Goal: Task Accomplishment & Management: Manage account settings

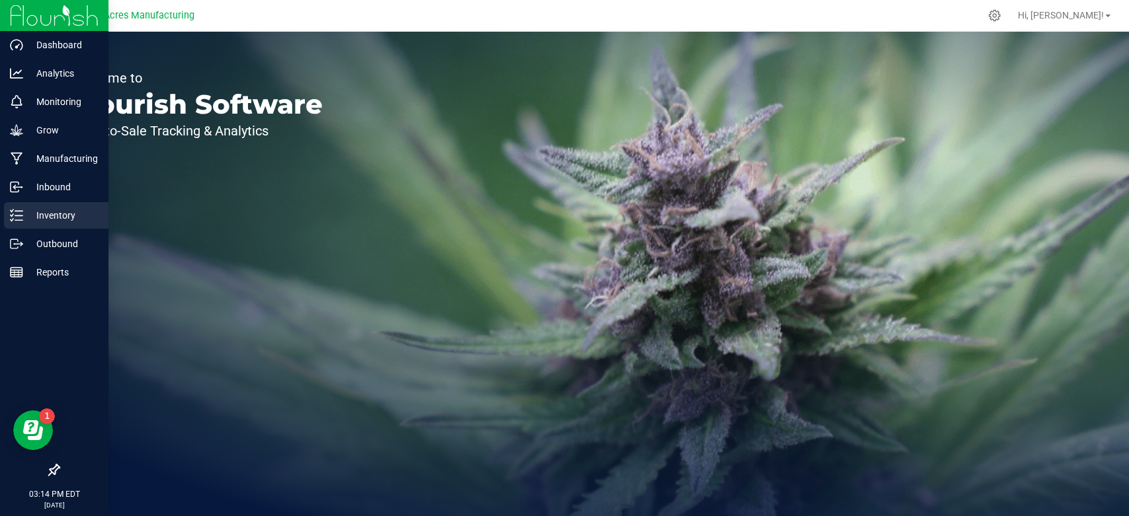
click at [23, 213] on p "Inventory" at bounding box center [62, 216] width 79 height 16
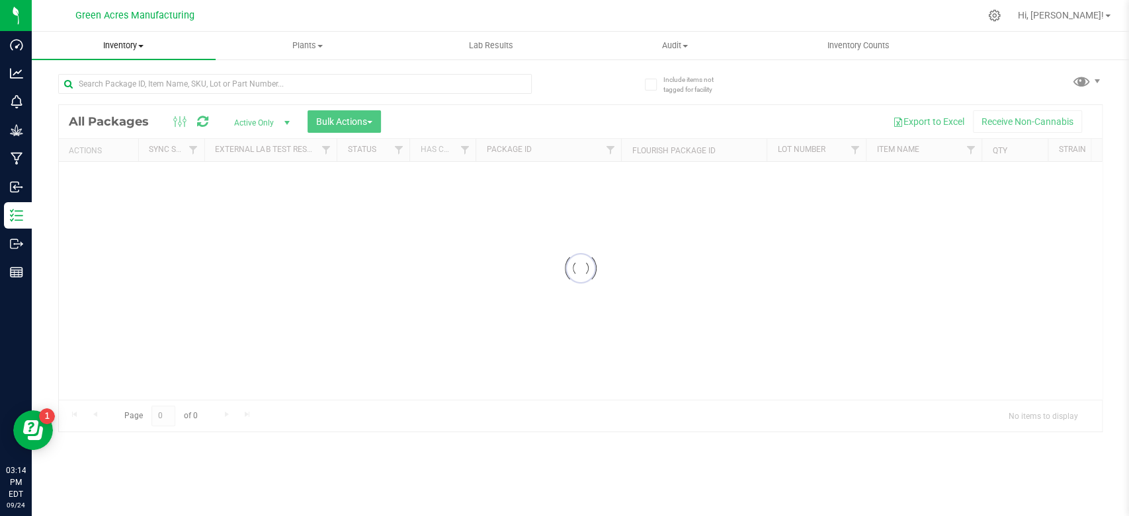
click at [134, 52] on span "Inventory" at bounding box center [124, 46] width 184 height 12
click at [108, 94] on span "All inventory" at bounding box center [76, 95] width 89 height 11
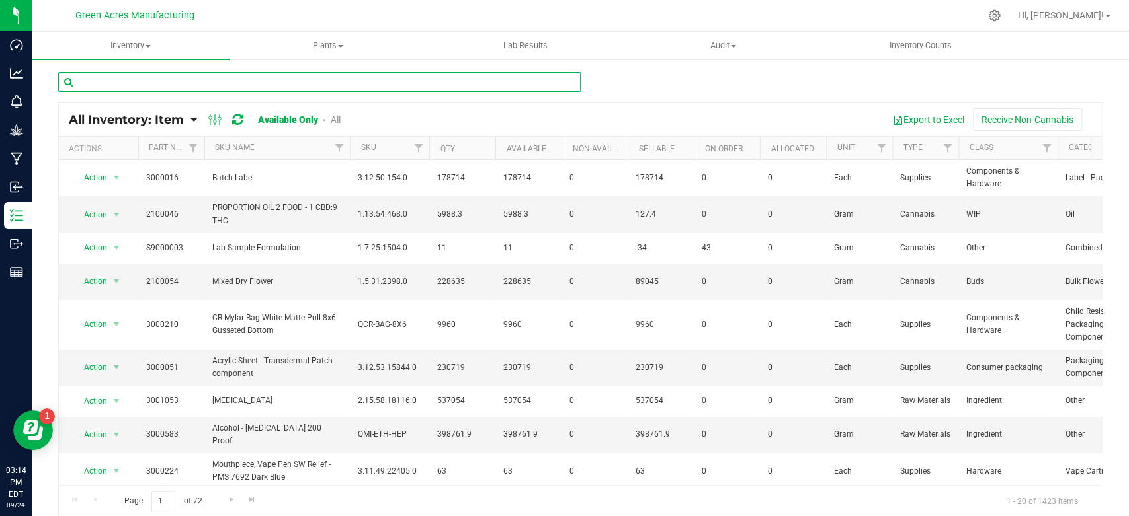
click at [114, 84] on input "text" at bounding box center [319, 82] width 522 height 20
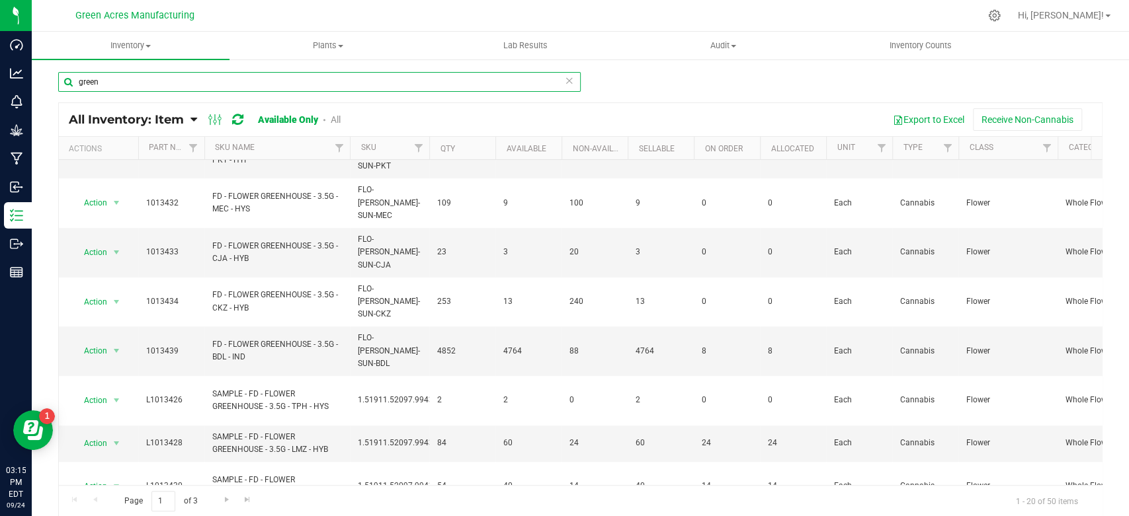
scroll to position [378, 0]
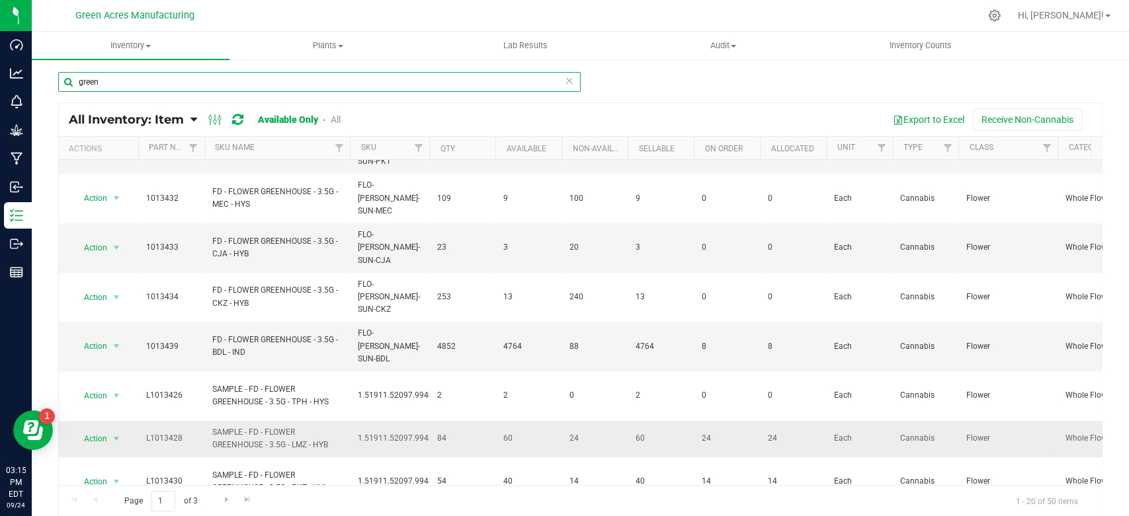
type input "green"
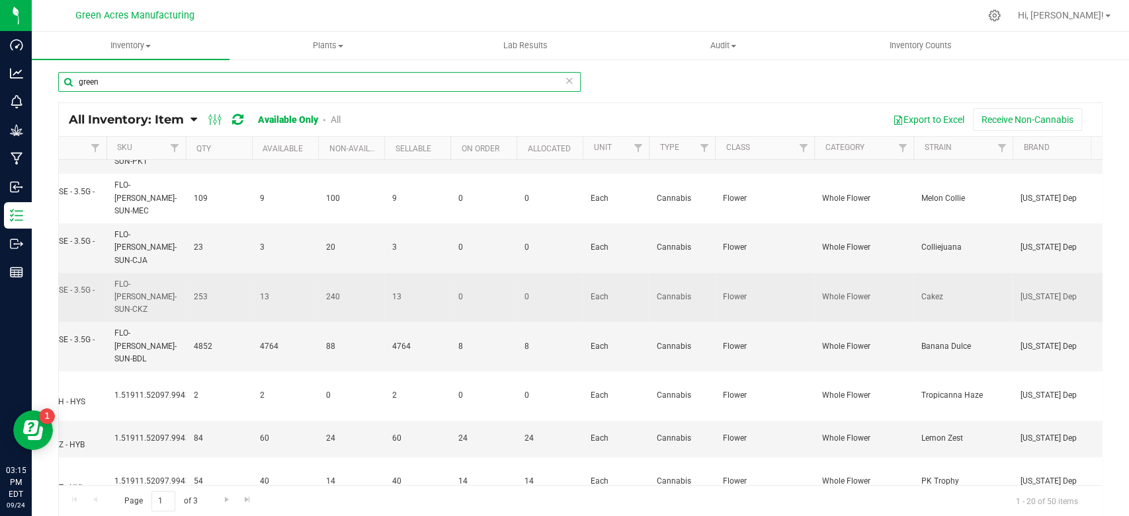
scroll to position [0, 0]
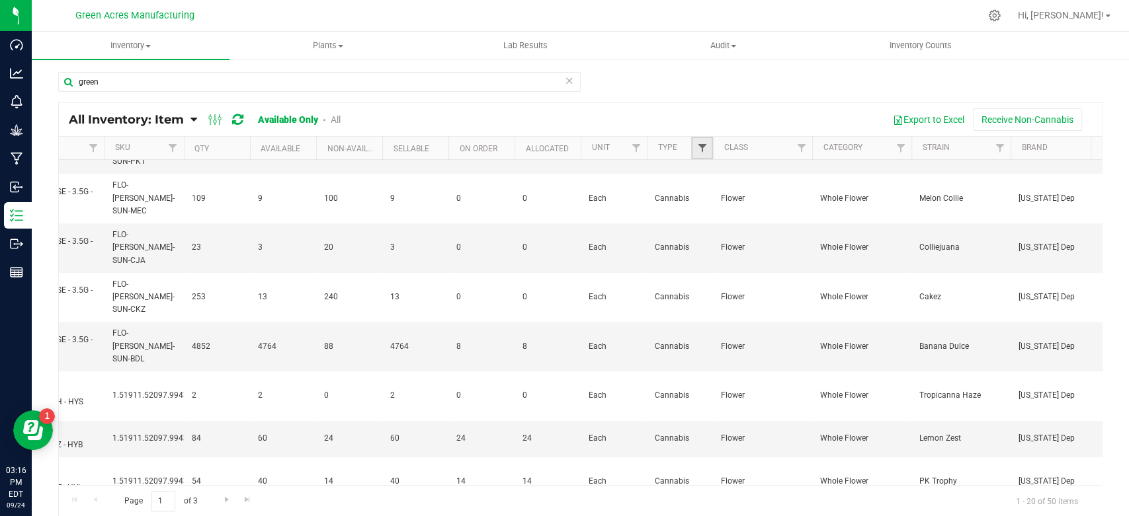
click at [699, 152] on span "Filter" at bounding box center [701, 148] width 11 height 11
click at [743, 119] on div "Export to Excel Receive Non-Cannabis" at bounding box center [725, 119] width 731 height 22
click at [798, 143] on span "Filter" at bounding box center [800, 148] width 11 height 11
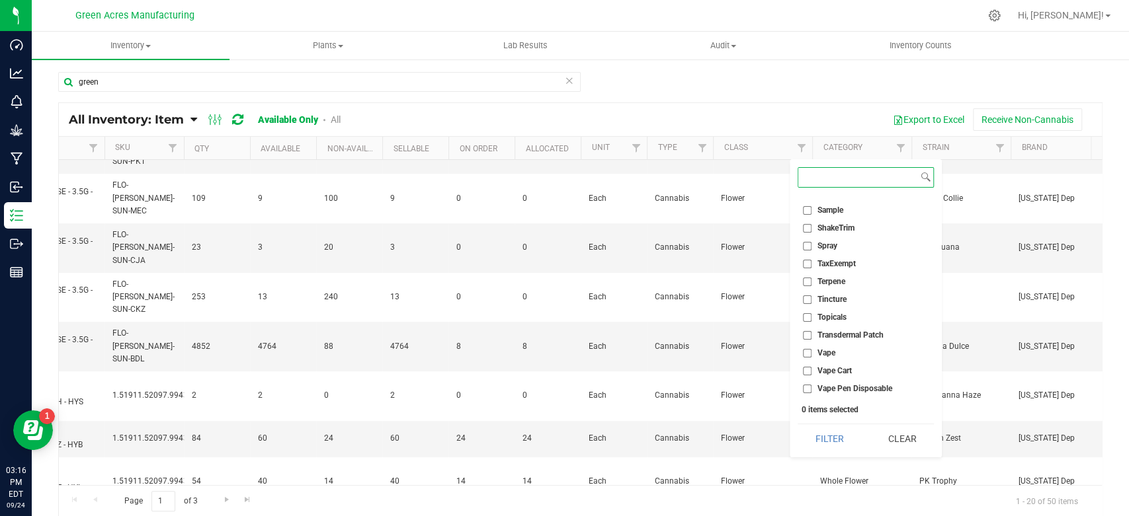
scroll to position [727, 0]
click at [820, 278] on span "Terpene" at bounding box center [831, 280] width 28 height 8
click at [811, 278] on input "Terpene" at bounding box center [807, 280] width 9 height 9
checkbox input "true"
click at [823, 438] on button "Filter" at bounding box center [828, 439] width 63 height 29
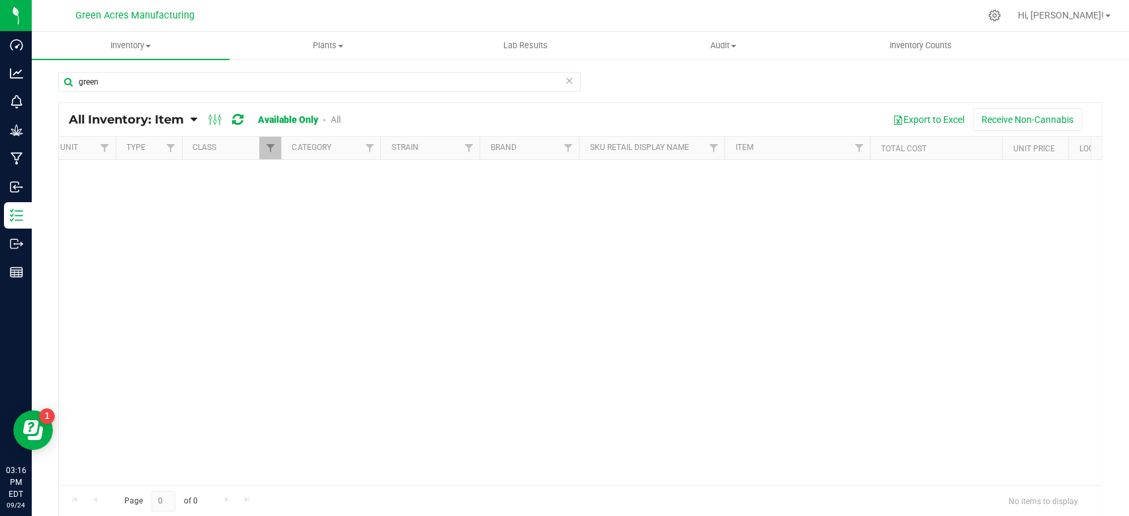
scroll to position [0, 969]
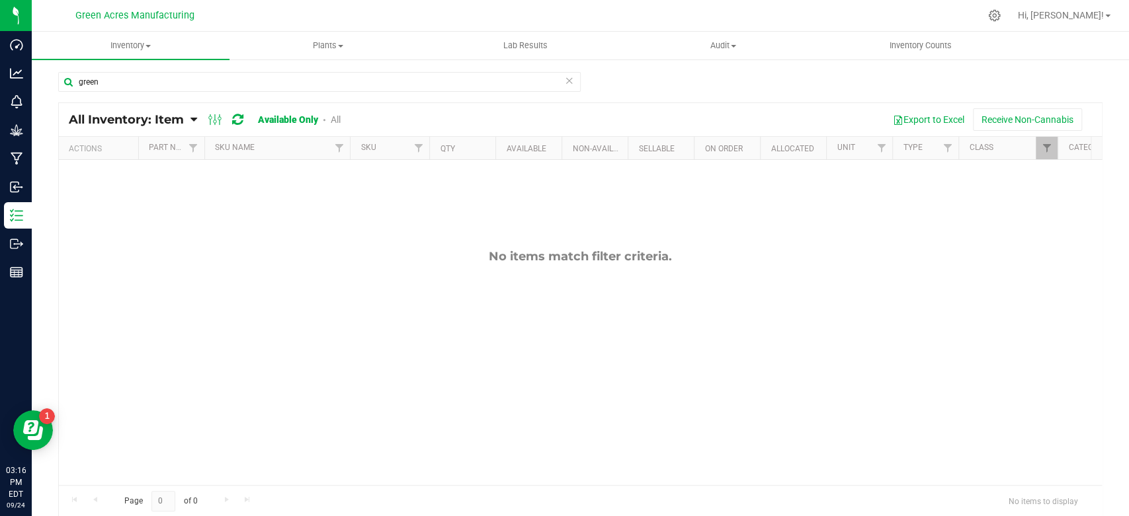
click at [421, 98] on div "green" at bounding box center [319, 87] width 522 height 30
click at [417, 78] on input "green" at bounding box center [319, 82] width 522 height 20
click at [313, 81] on input "gck" at bounding box center [319, 82] width 522 height 20
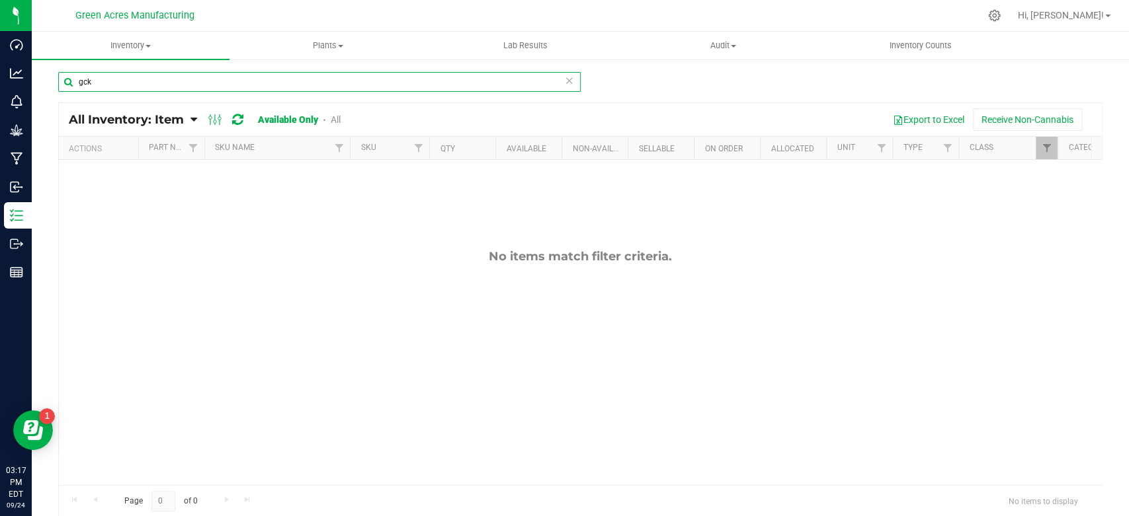
click at [313, 81] on input "gck" at bounding box center [319, 82] width 522 height 20
type input "green crack"
click at [1045, 153] on span "Filter" at bounding box center [1046, 148] width 11 height 11
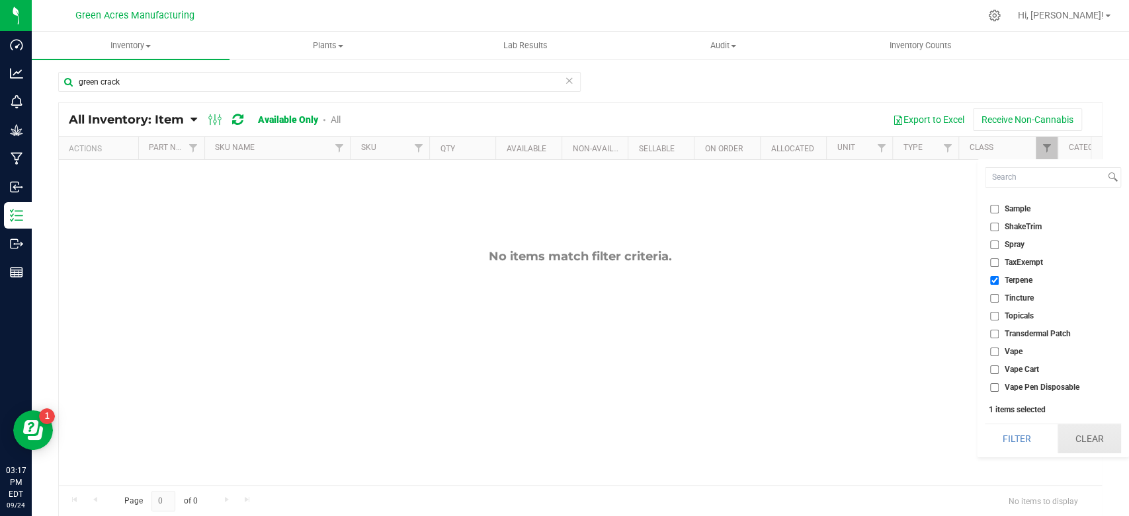
click at [1065, 430] on button "Clear" at bounding box center [1088, 439] width 63 height 29
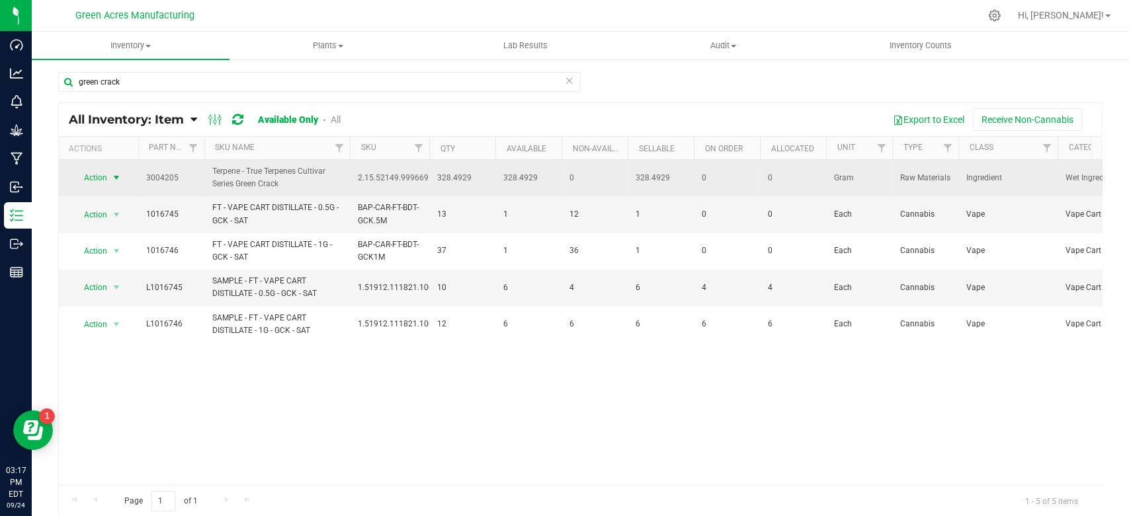
click at [116, 175] on span "select" at bounding box center [116, 178] width 11 height 11
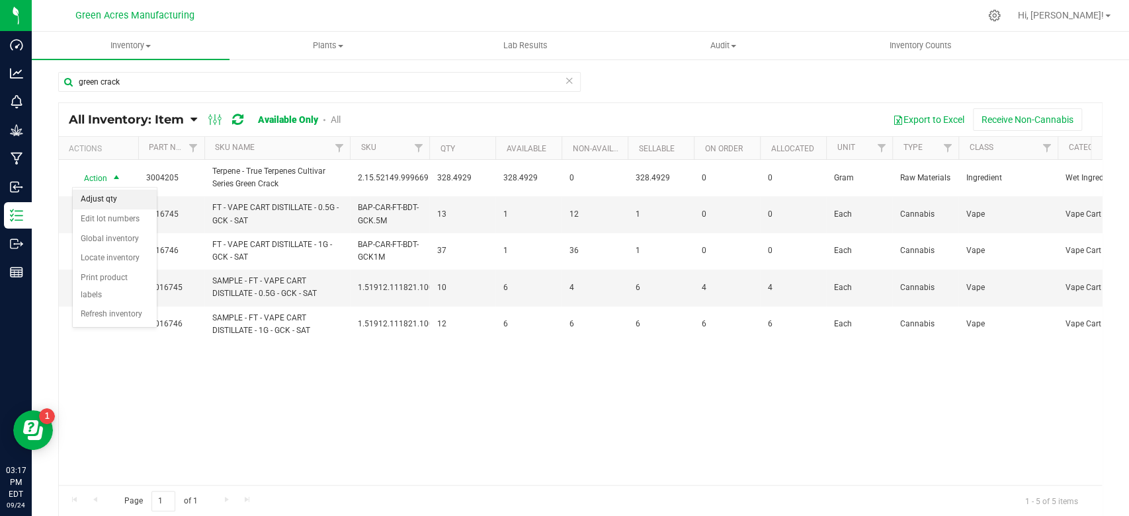
click at [114, 204] on li "Adjust qty" at bounding box center [115, 200] width 84 height 20
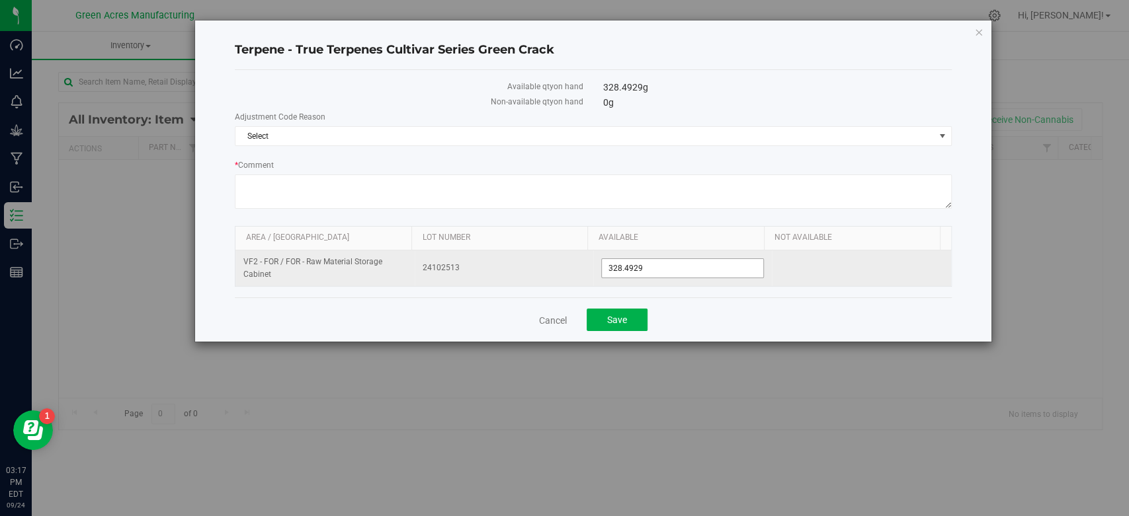
click at [645, 269] on span "328.4929 328.4929" at bounding box center [682, 269] width 163 height 20
click at [645, 269] on input "328.4929" at bounding box center [682, 268] width 161 height 19
type input "160"
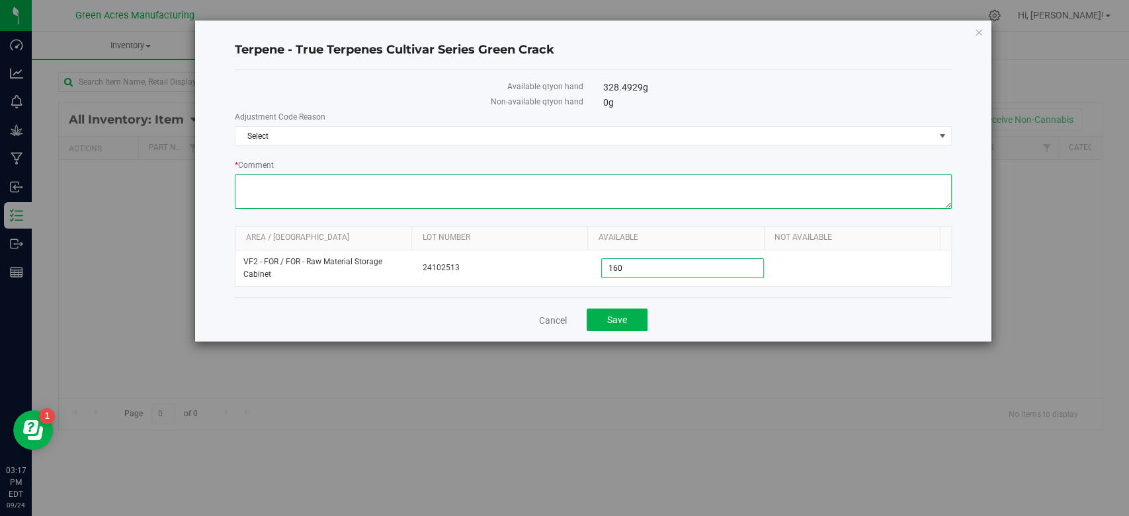
type input "160.0000"
click at [413, 189] on textarea "* Comment" at bounding box center [593, 192] width 716 height 34
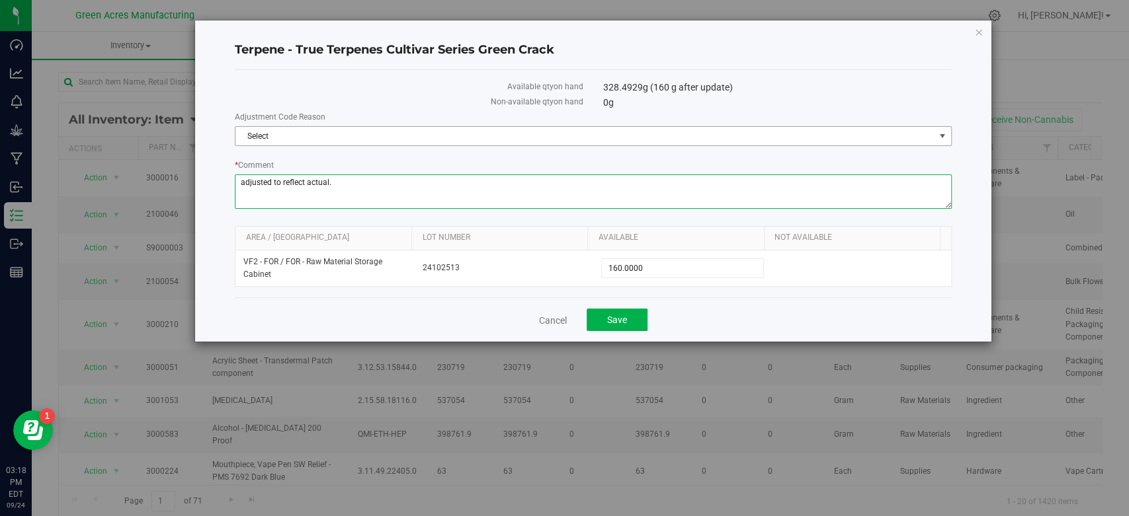
type textarea "adjusted to reflect actual."
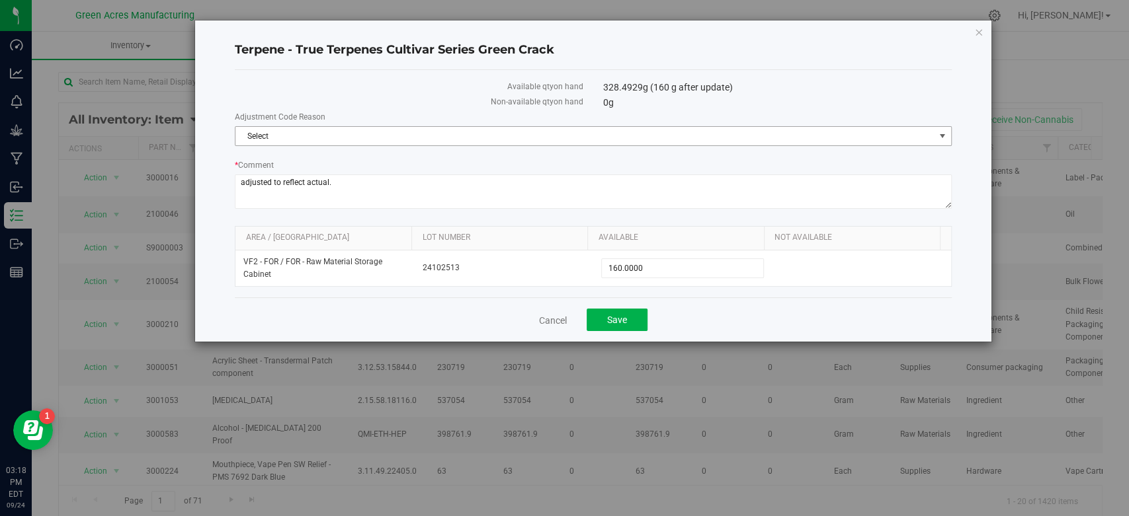
click at [707, 137] on span "Select" at bounding box center [584, 136] width 698 height 19
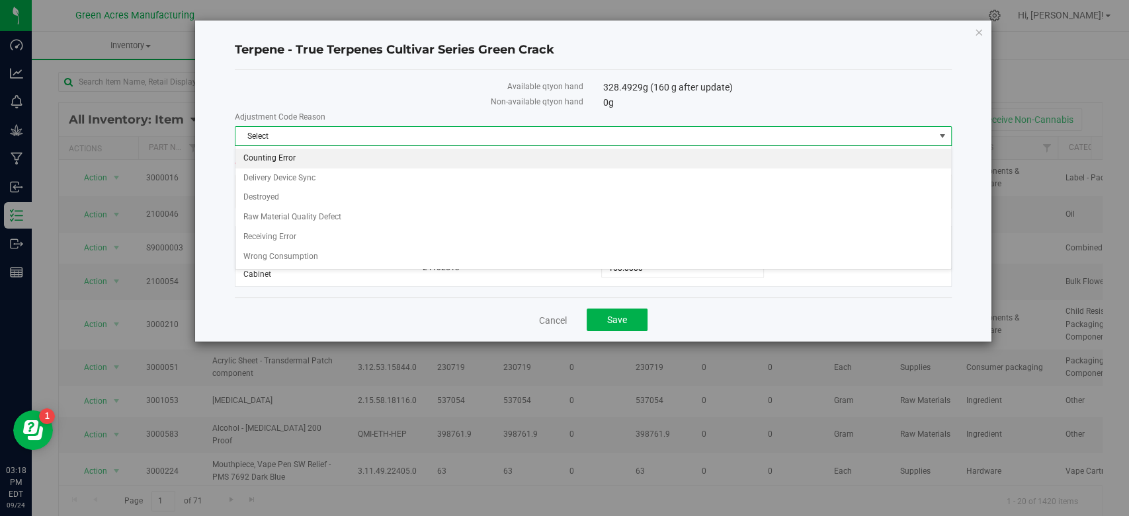
click at [630, 152] on li "Counting Error" at bounding box center [592, 159] width 715 height 20
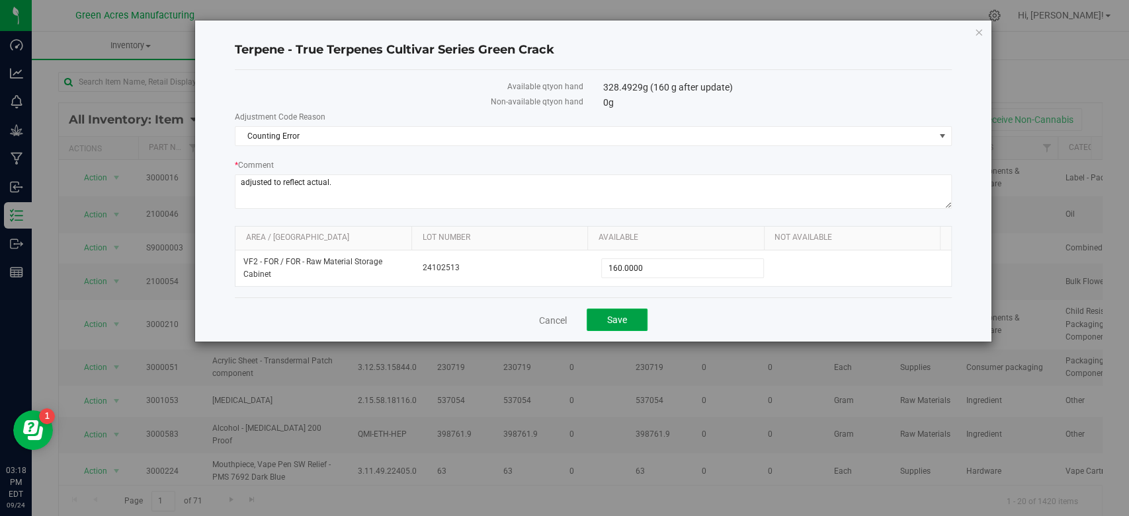
click at [614, 316] on span "Save" at bounding box center [617, 320] width 20 height 11
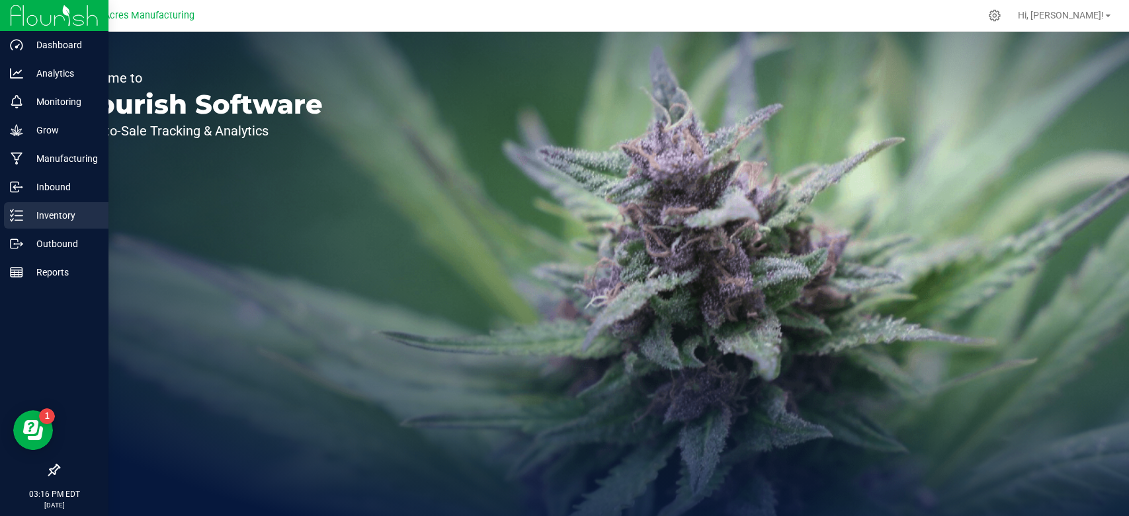
click at [33, 218] on p "Inventory" at bounding box center [62, 216] width 79 height 16
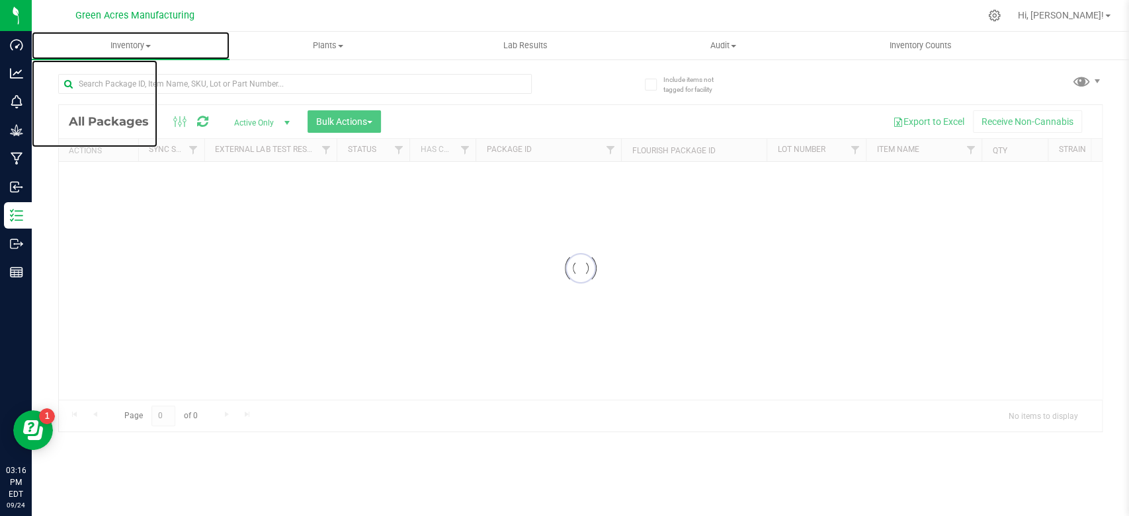
click at [149, 48] on span "Inventory" at bounding box center [131, 46] width 198 height 12
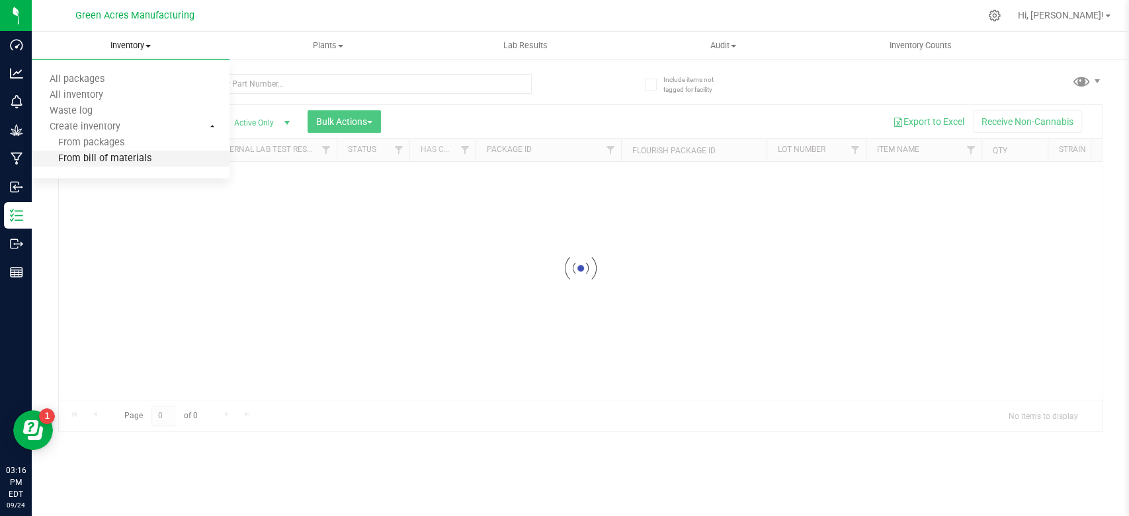
click at [124, 159] on span "From bill of materials" at bounding box center [92, 158] width 120 height 11
